Goal: Task Accomplishment & Management: Use online tool/utility

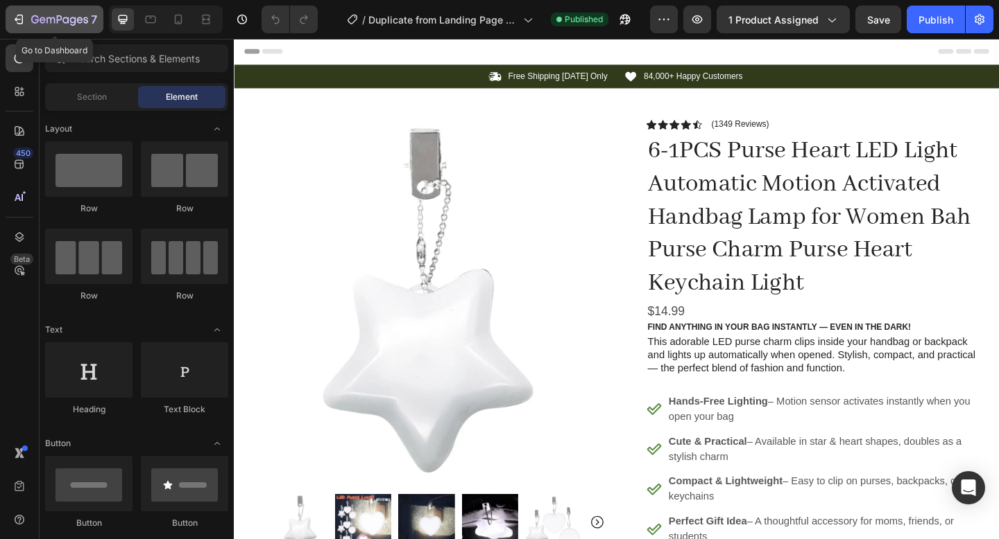
click at [52, 17] on icon "button" at bounding box center [50, 20] width 8 height 6
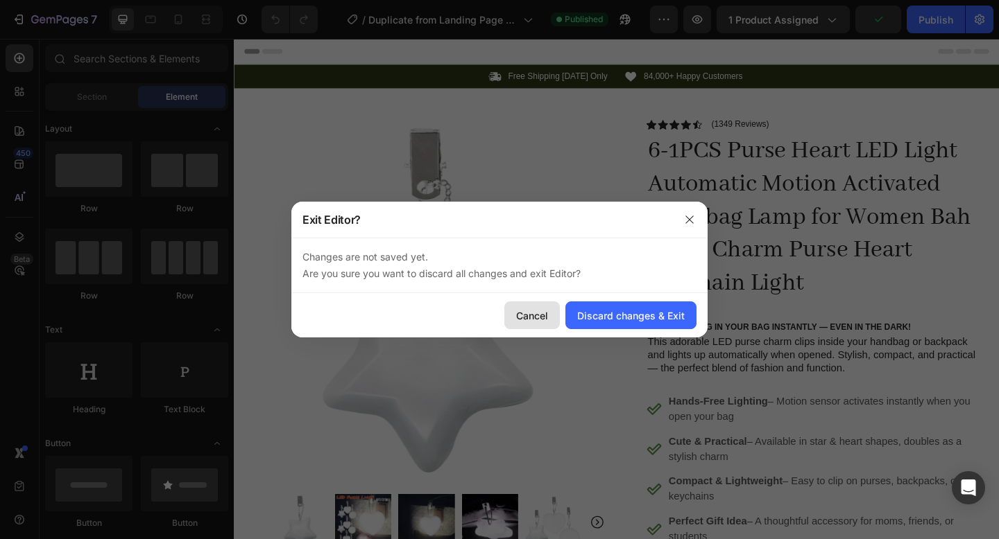
click at [531, 309] on div "Cancel" at bounding box center [532, 316] width 32 height 15
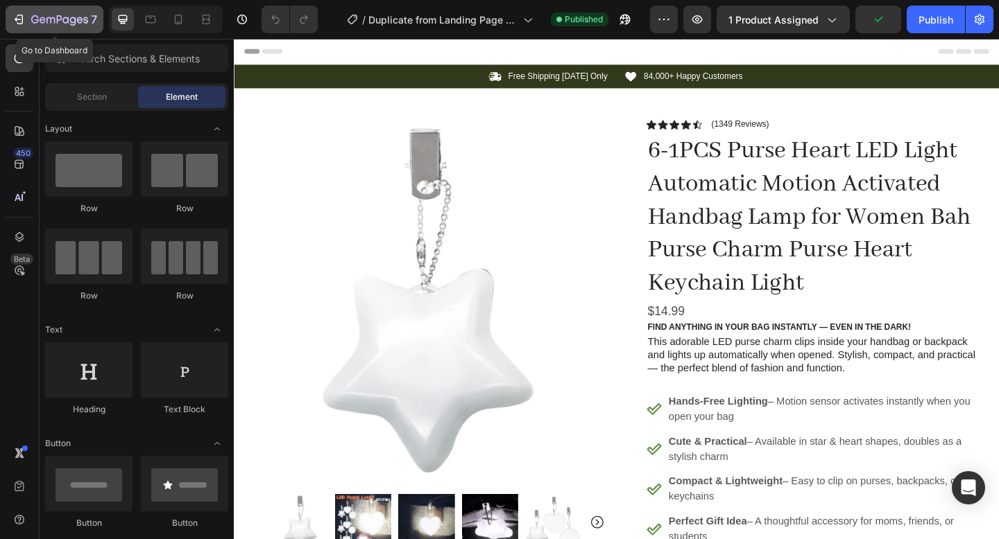
click at [24, 21] on icon "button" at bounding box center [19, 19] width 14 height 14
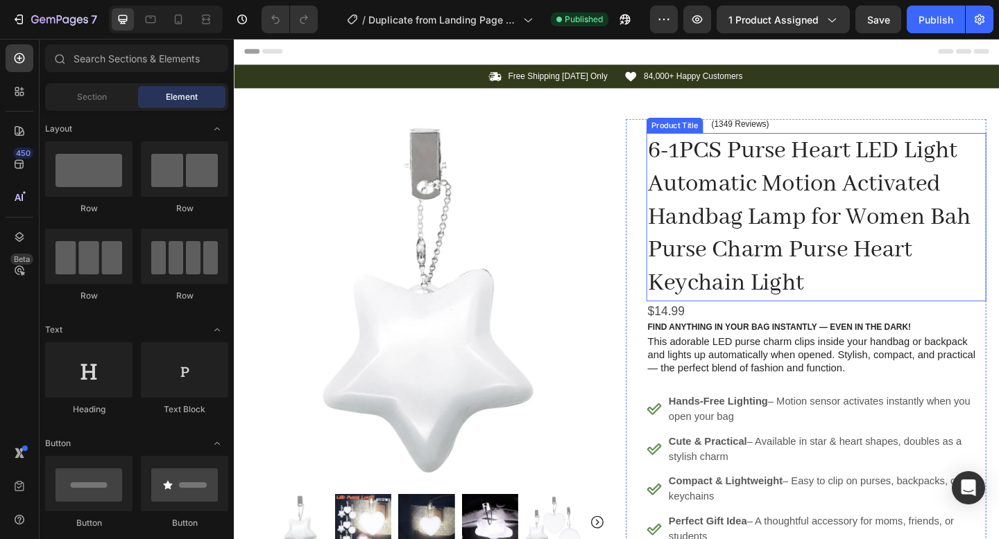
click at [755, 267] on h1 "6-1PCS Purse Heart LED Light Automatic Motion Activated Handbag Lamp for Women …" at bounding box center [867, 232] width 370 height 183
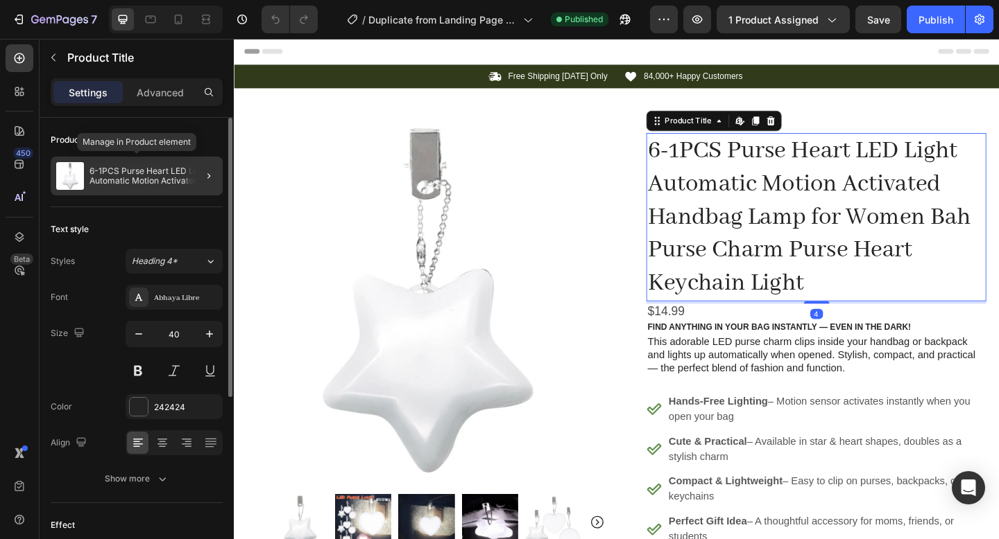
click at [159, 182] on p "6-1PCS Purse Heart LED Light Automatic Motion Activated Handbag Lamp for Women …" at bounding box center [153, 175] width 128 height 19
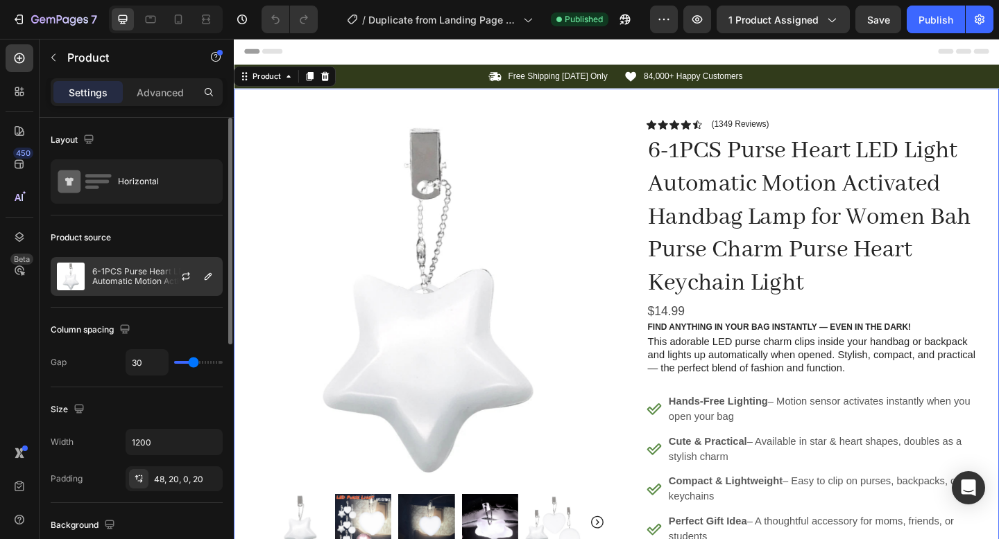
click at [152, 275] on p "6-1PCS Purse Heart LED Light Automatic Motion Activated Handbag Lamp for Women …" at bounding box center [154, 276] width 124 height 19
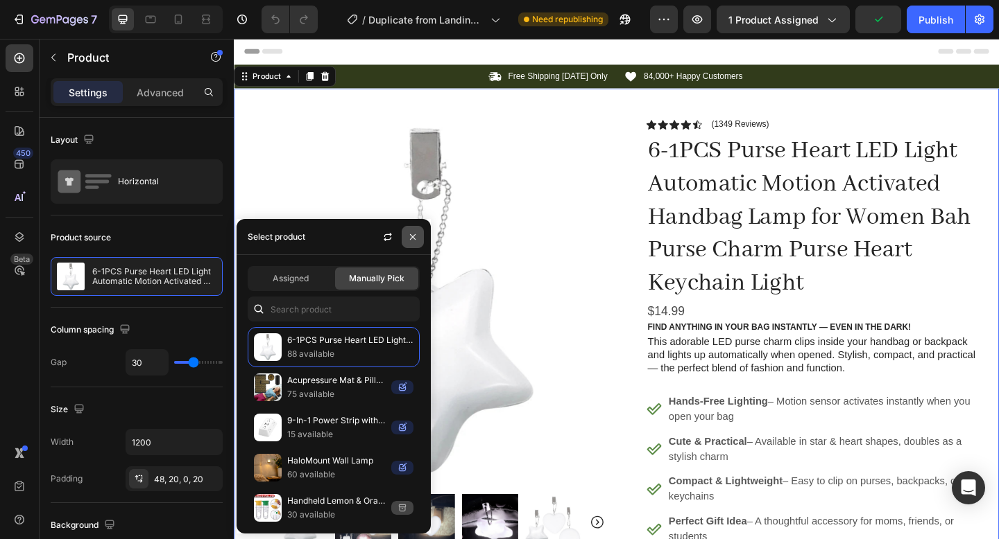
click at [414, 239] on icon "button" at bounding box center [413, 237] width 6 height 6
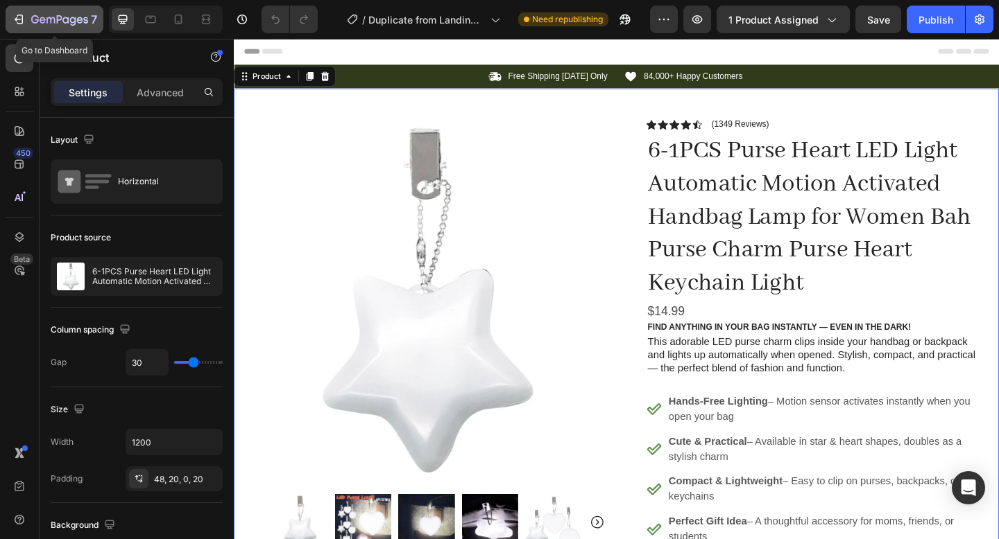
click at [27, 19] on div "7" at bounding box center [54, 19] width 85 height 17
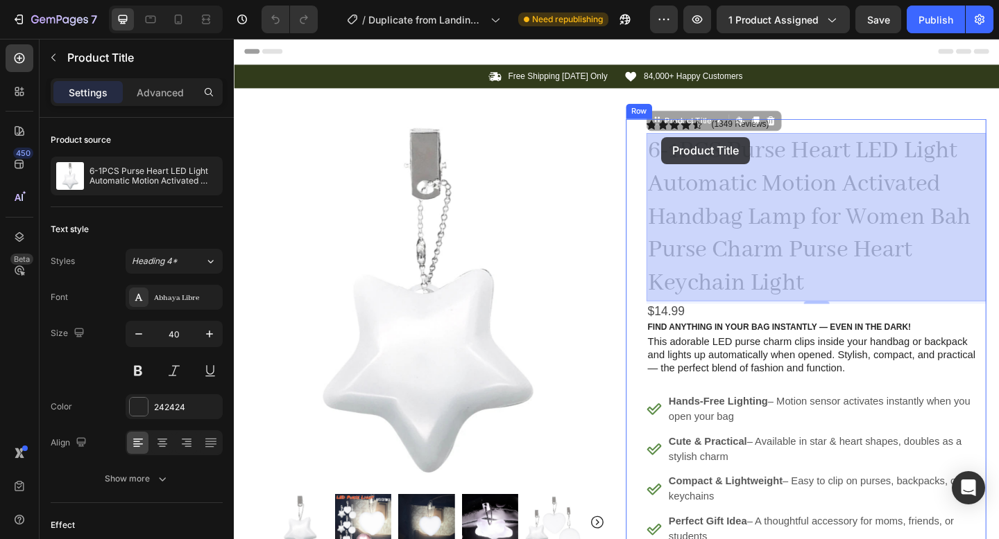
drag, startPoint x: 695, startPoint y: 204, endPoint x: 691, endPoint y: 134, distance: 70.2
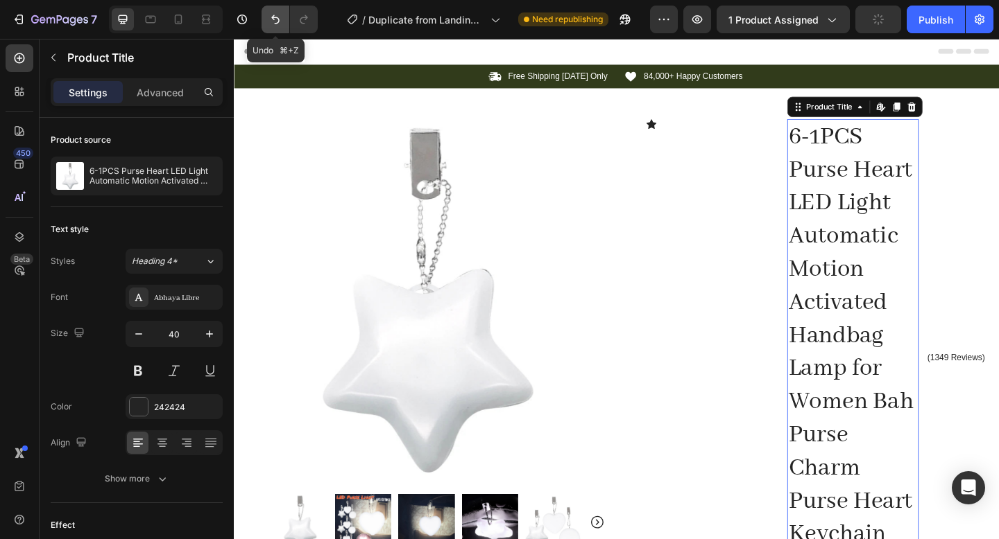
click at [271, 23] on icon "Undo/Redo" at bounding box center [275, 19] width 14 height 14
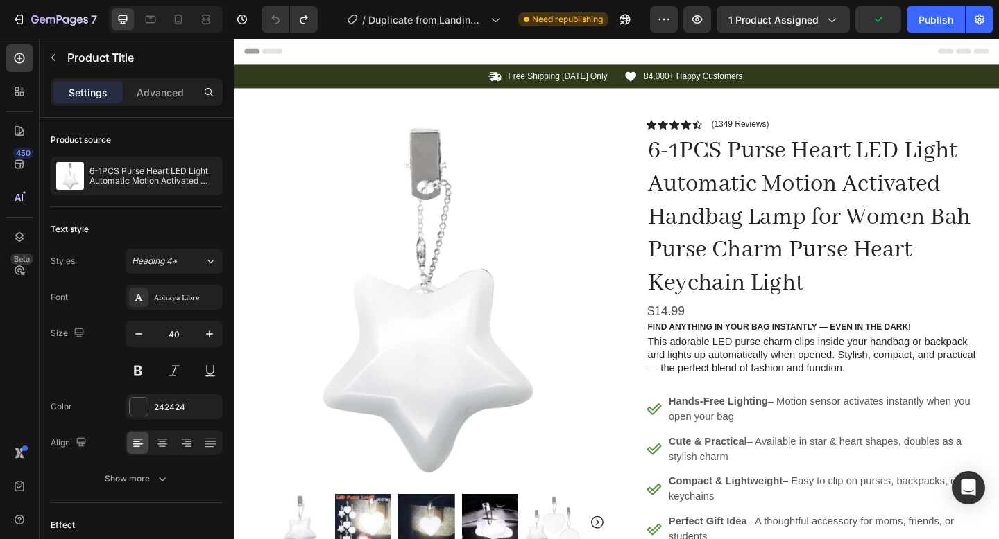
click at [786, 182] on h1 "6-1PCS Purse Heart LED Light Automatic Motion Activated Handbag Lamp for Women …" at bounding box center [867, 232] width 370 height 183
click at [765, 223] on h1 "6-1PCS Purse Heart LED Light Automatic Motion Activated Handbag Lamp for Women …" at bounding box center [867, 232] width 370 height 183
click at [836, 316] on h1 "6-1PCS Purse Heart LED Light Automatic Motion Activated Handbag Lamp for Women …" at bounding box center [867, 232] width 370 height 183
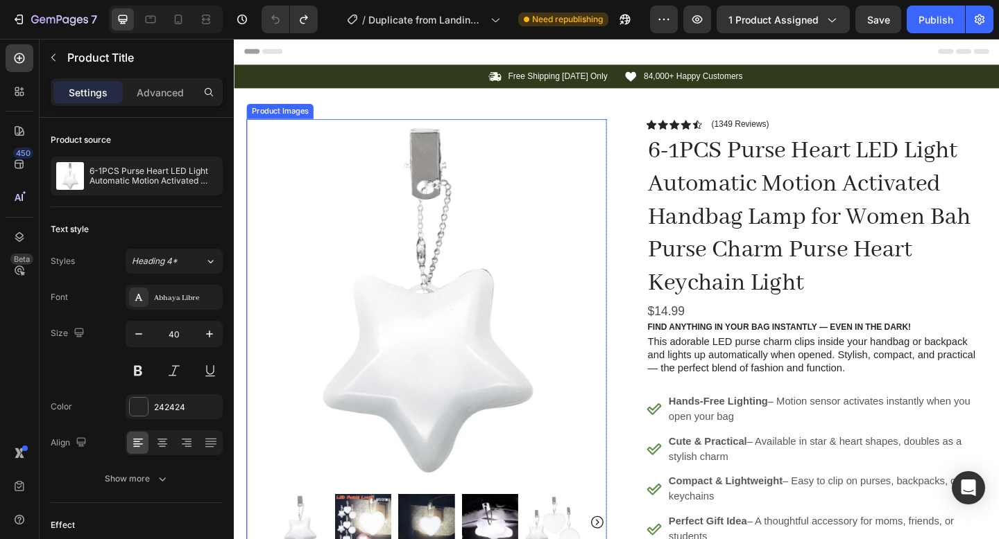
click at [552, 276] on img at bounding box center [444, 322] width 392 height 392
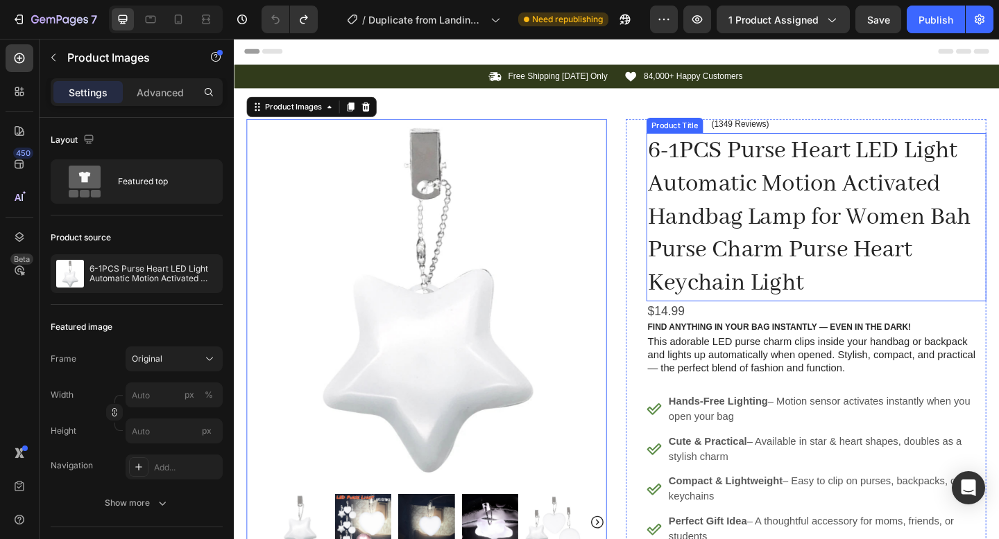
click at [777, 191] on h1 "6-1PCS Purse Heart LED Light Automatic Motion Activated Handbag Lamp for Women …" at bounding box center [867, 232] width 370 height 183
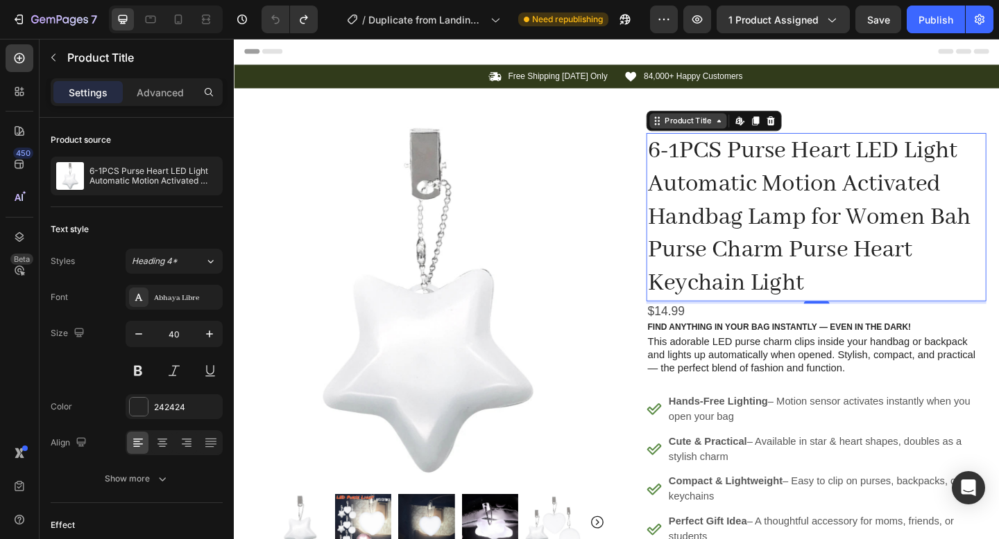
click at [729, 129] on div "Product Title" at bounding box center [728, 128] width 56 height 12
click at [734, 127] on div "Product Title" at bounding box center [728, 128] width 56 height 12
click at [731, 172] on h1 "6-1PCS Purse Heart LED Light Automatic Motion Activated Handbag Lamp for Women …" at bounding box center [867, 232] width 370 height 183
